Goal: Obtain resource: Download file/media

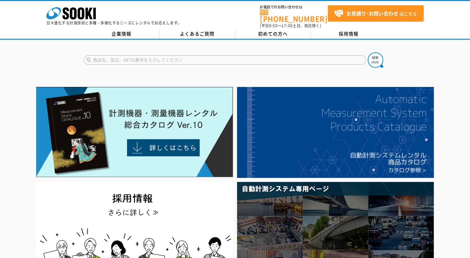
click at [122, 56] on input "text" at bounding box center [225, 59] width 282 height 9
type input "きんりん"
click at [368, 52] on button at bounding box center [375, 59] width 15 height 15
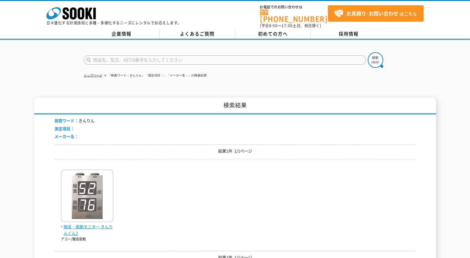
click at [73, 226] on span "騒音・振動モニター きんりんくん2" at bounding box center [87, 229] width 53 height 13
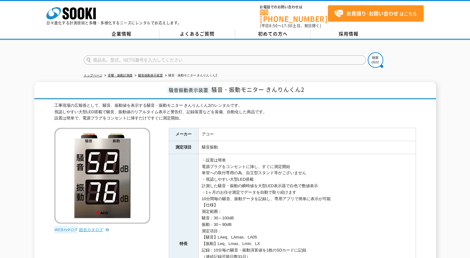
click at [86, 227] on link "総合カタログ" at bounding box center [94, 229] width 30 height 5
